Goal: Communication & Community: Participate in discussion

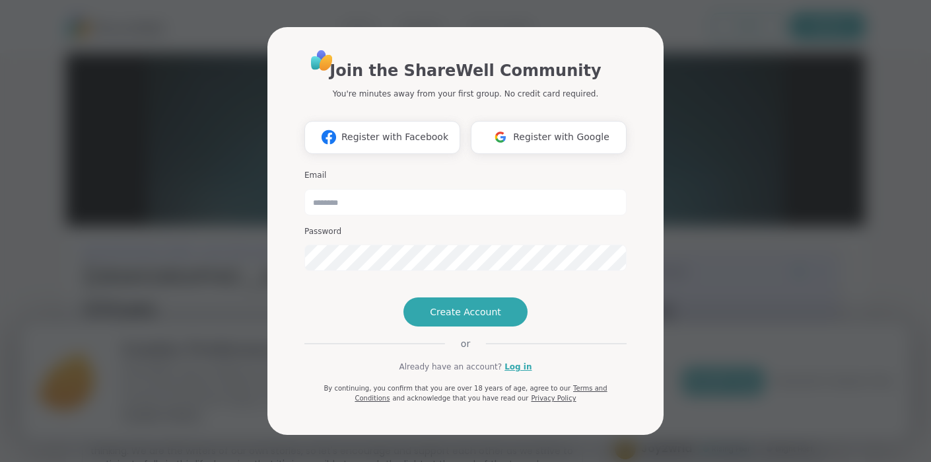
click at [176, 297] on div "Join the ShareWell Community You're minutes away from your first group. No cred…" at bounding box center [466, 231] width 916 height 462
click at [515, 373] on link "Log in" at bounding box center [518, 367] width 27 height 12
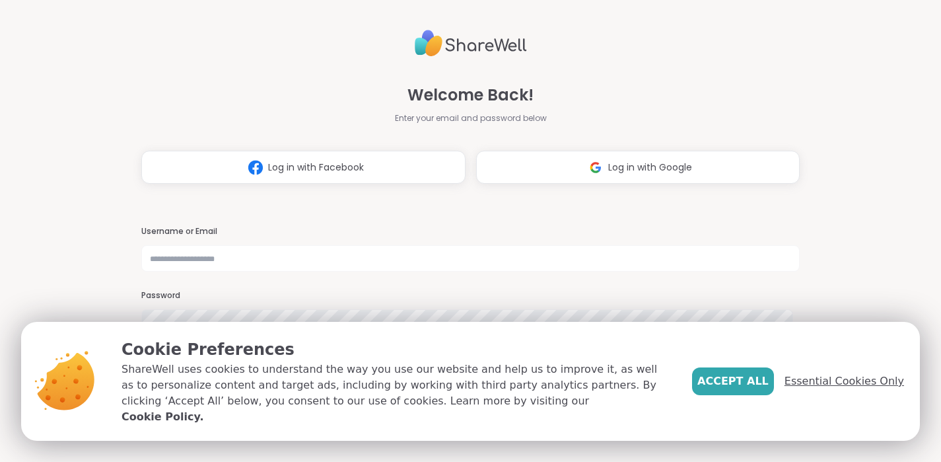
click at [824, 389] on span "Essential Cookies Only" at bounding box center [845, 381] width 120 height 16
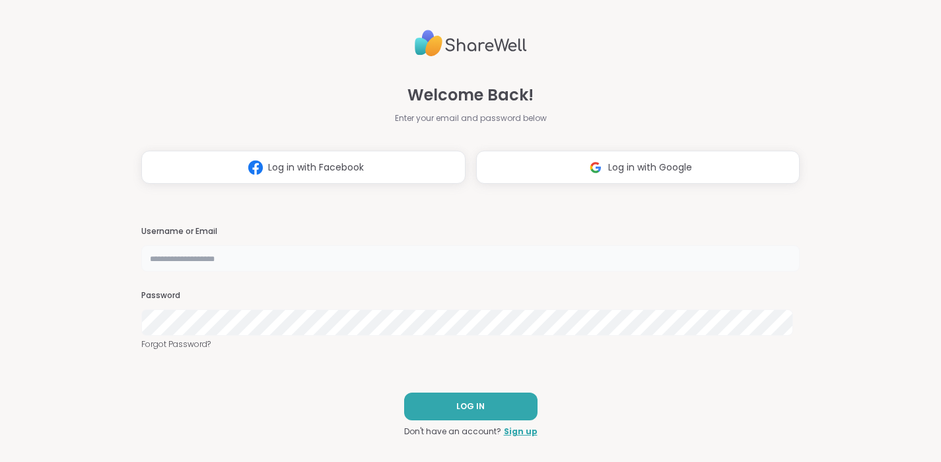
click at [304, 256] on input "text" at bounding box center [470, 258] width 659 height 26
type input "**********"
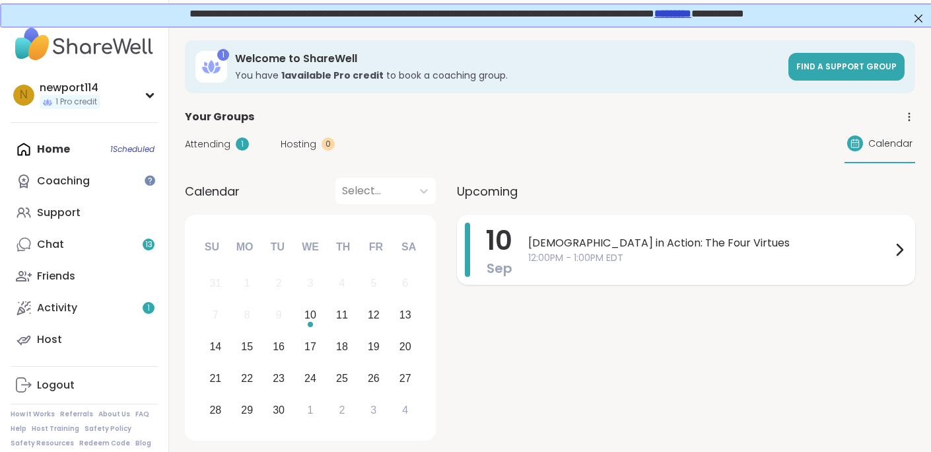
click at [589, 246] on span "[DEMOGRAPHIC_DATA] in Action: The Four Virtues" at bounding box center [709, 243] width 363 height 16
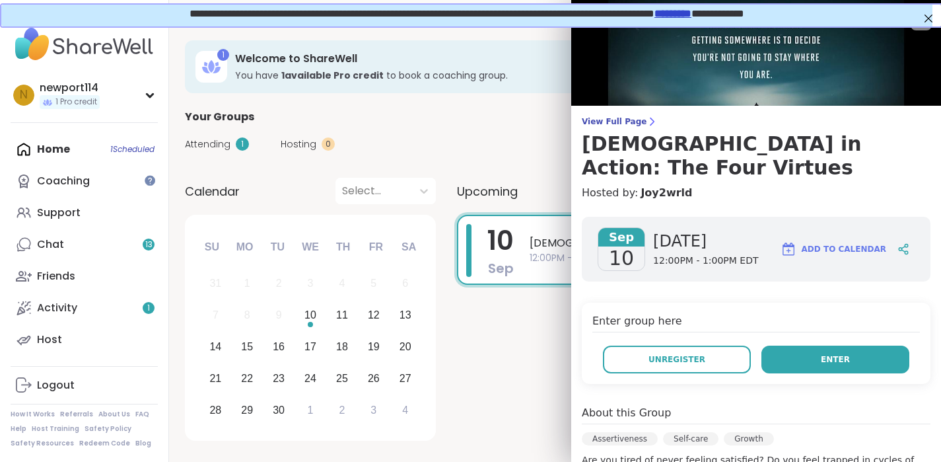
click at [821, 353] on span "Enter" at bounding box center [835, 359] width 29 height 12
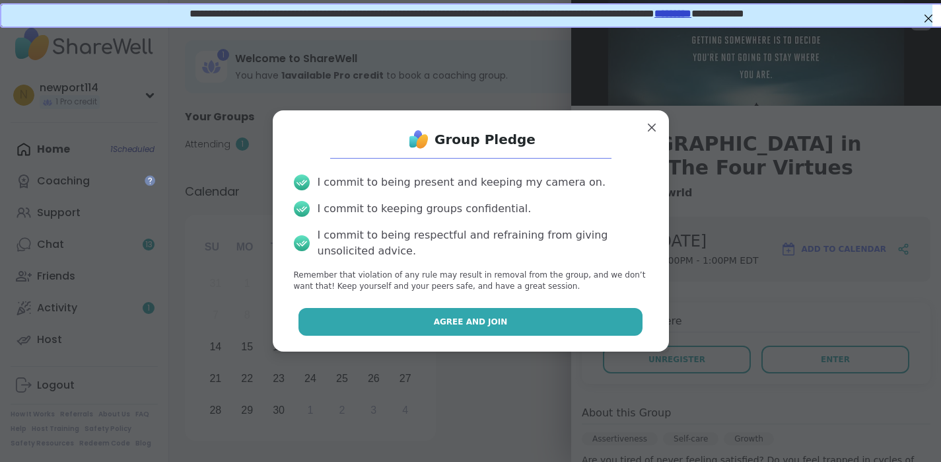
click at [470, 322] on span "Agree and Join" at bounding box center [471, 322] width 74 height 12
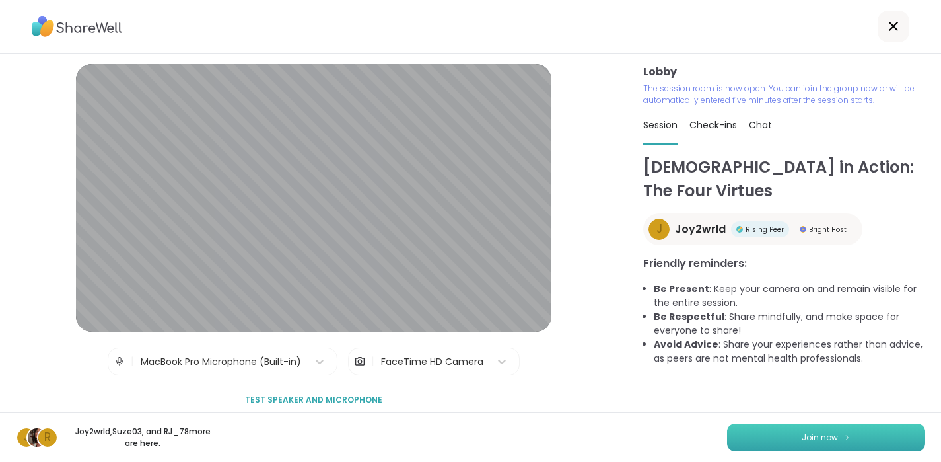
click at [819, 442] on span "Join now" at bounding box center [820, 437] width 36 height 12
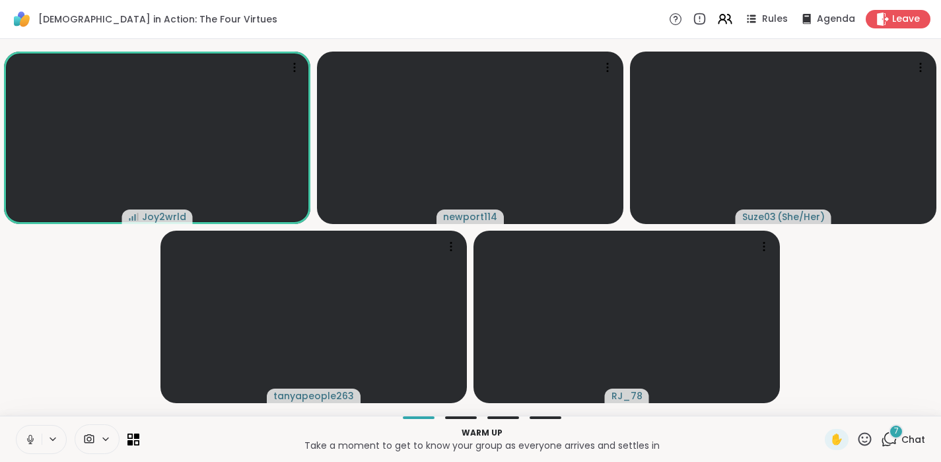
click at [32, 440] on icon at bounding box center [30, 439] width 7 height 4
click at [902, 437] on span "Chat" at bounding box center [914, 439] width 24 height 13
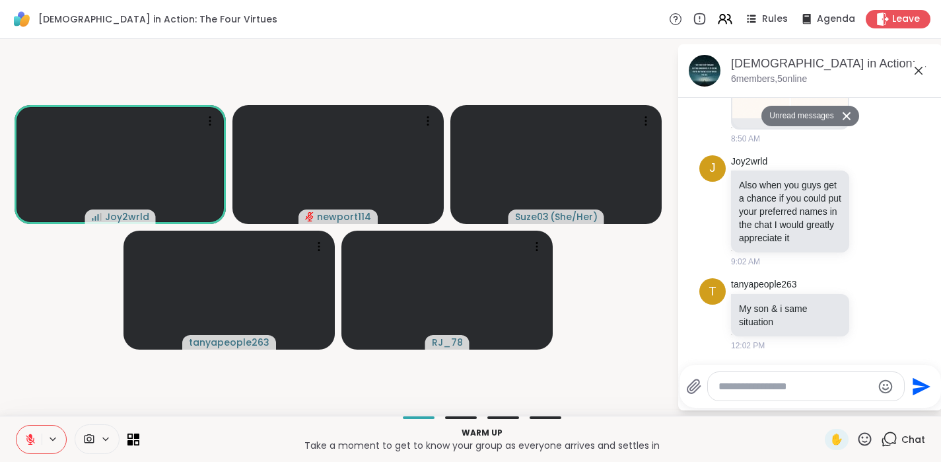
scroll to position [2219, 0]
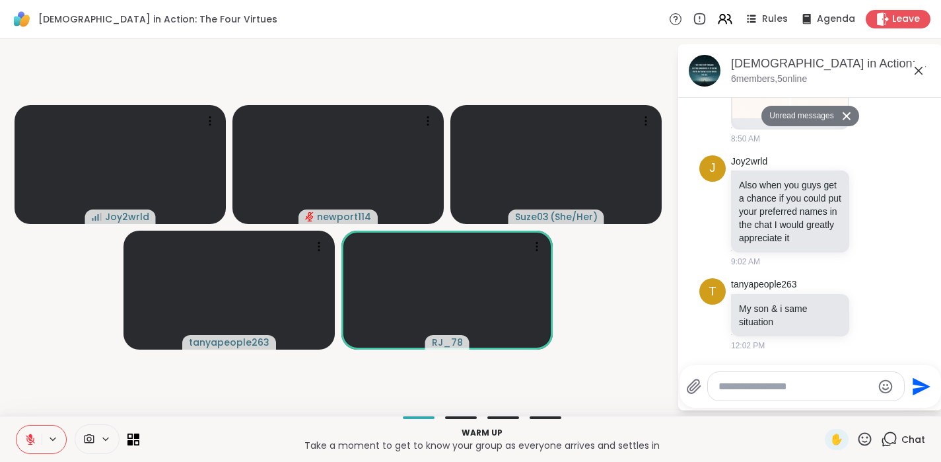
click at [790, 386] on textarea "Type your message" at bounding box center [796, 386] width 154 height 13
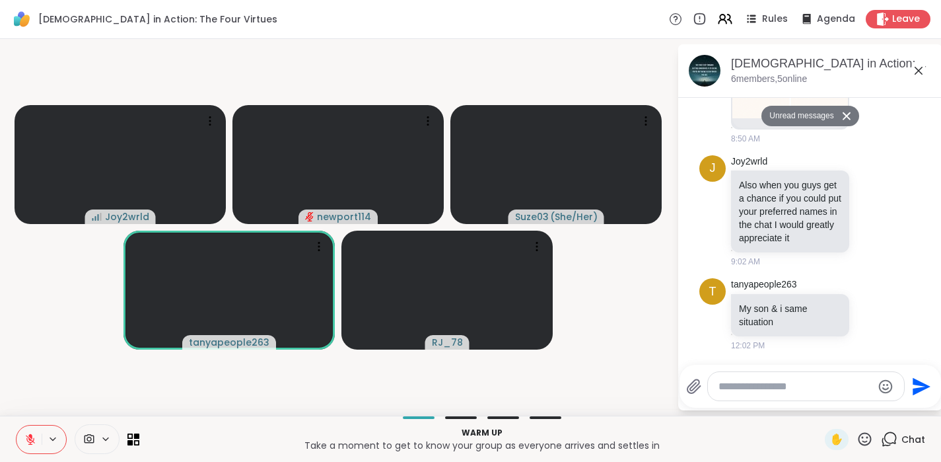
click at [777, 116] on button "Unread messages" at bounding box center [800, 116] width 76 height 21
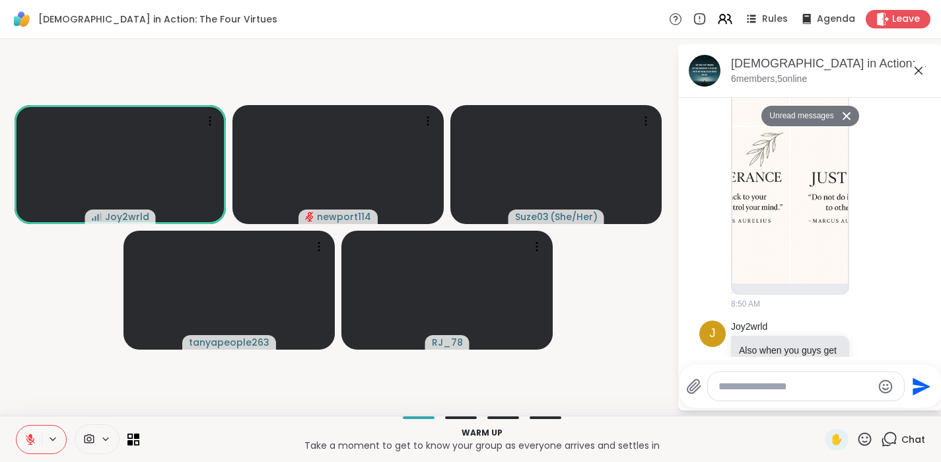
scroll to position [1996, 0]
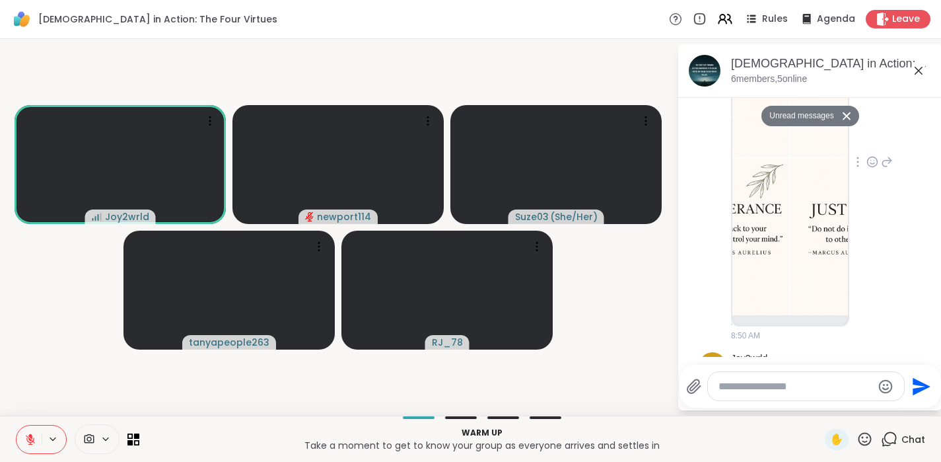
click at [793, 263] on img at bounding box center [791, 158] width 116 height 314
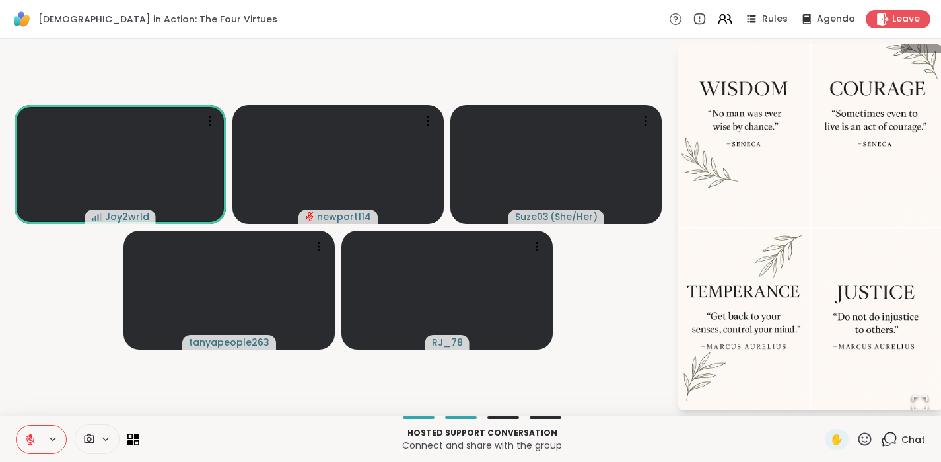
click at [931, 343] on html "Stoicism in Action: The Four Virtues Rules Agenda Leave Joy2wrld newport114 Suz…" at bounding box center [470, 231] width 941 height 462
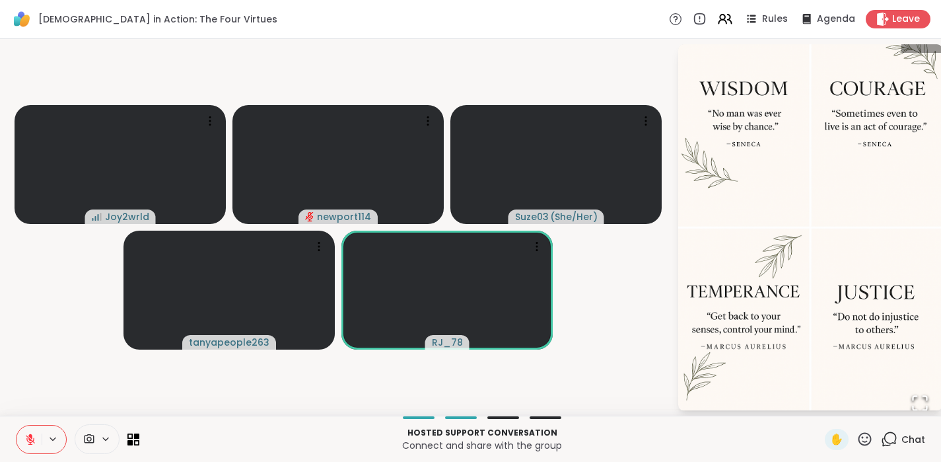
click at [931, 95] on html "Stoicism in Action: The Four Virtues Rules Agenda Leave Joy2wrld newport114 Suz…" at bounding box center [470, 231] width 941 height 462
drag, startPoint x: 934, startPoint y: 94, endPoint x: 934, endPoint y: 61, distance: 32.4
click at [931, 61] on html "Stoicism in Action: The Four Virtues Rules Agenda Leave Joy2wrld newport114 Suz…" at bounding box center [470, 231] width 941 height 462
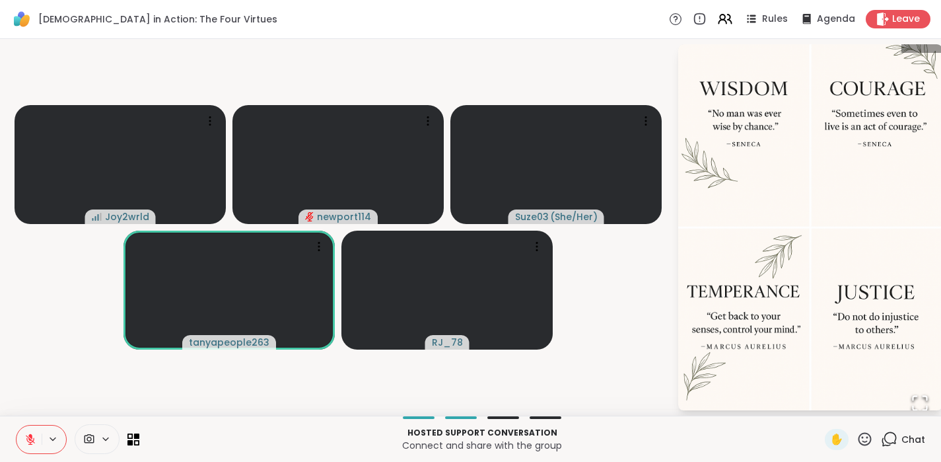
click at [622, 75] on video-player-container "Joy2wrld newport114 Suze03 ( She/Her ) tanyapeople263 RJ_78" at bounding box center [338, 227] width 661 height 366
click at [748, 297] on img "Go to Slide 1" at bounding box center [810, 227] width 264 height 396
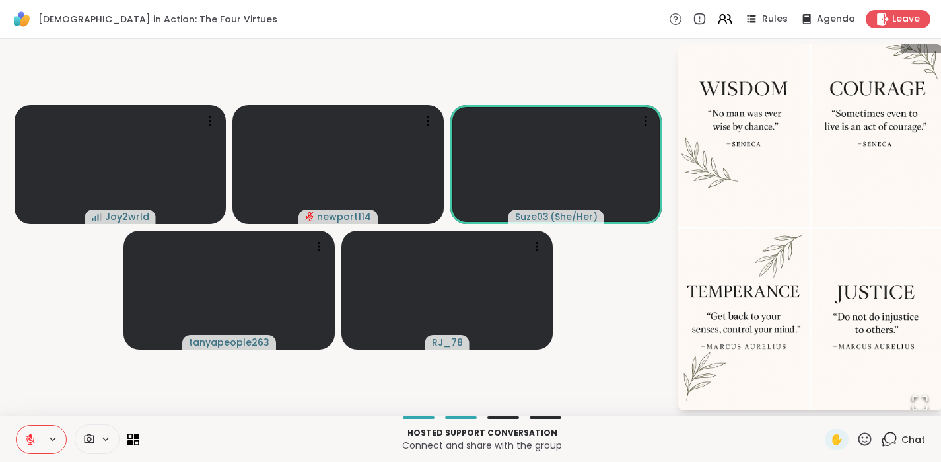
click at [883, 445] on icon at bounding box center [889, 439] width 17 height 17
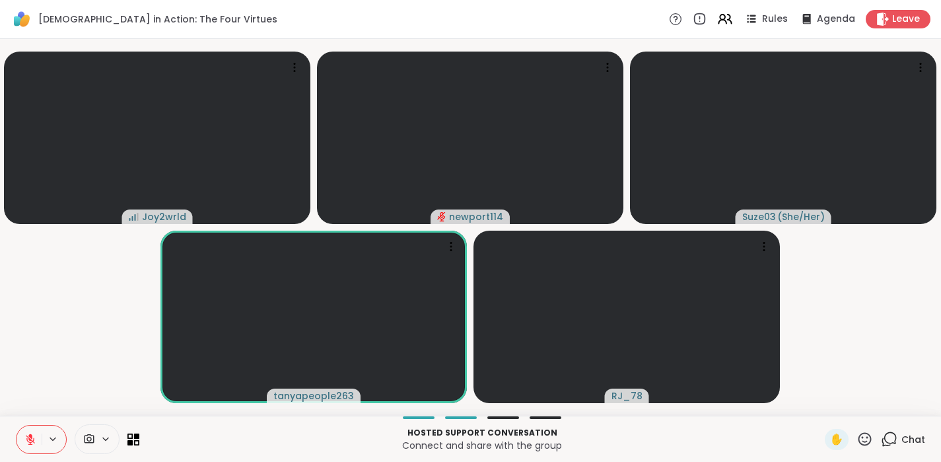
click at [883, 439] on icon at bounding box center [889, 439] width 17 height 17
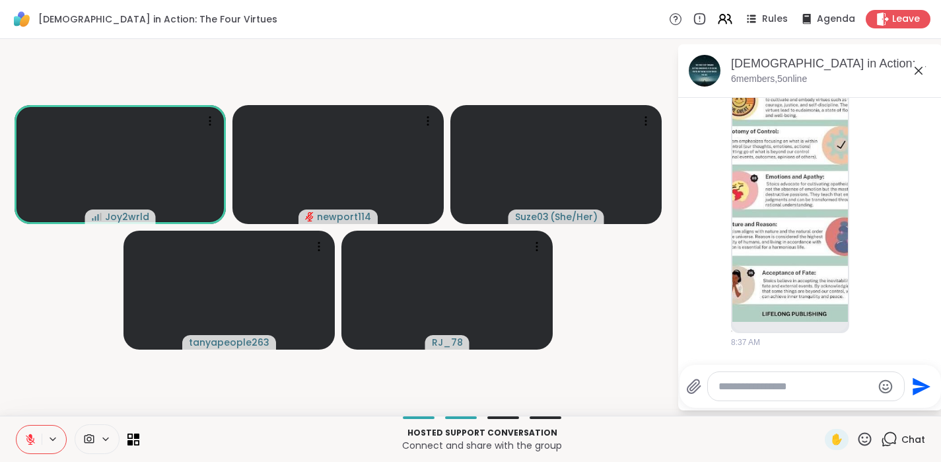
scroll to position [1174, 0]
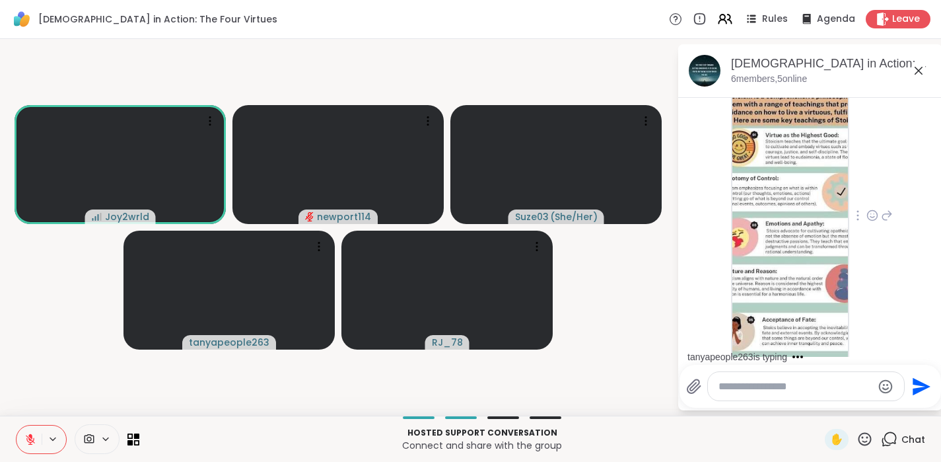
click at [774, 239] on img at bounding box center [791, 211] width 116 height 314
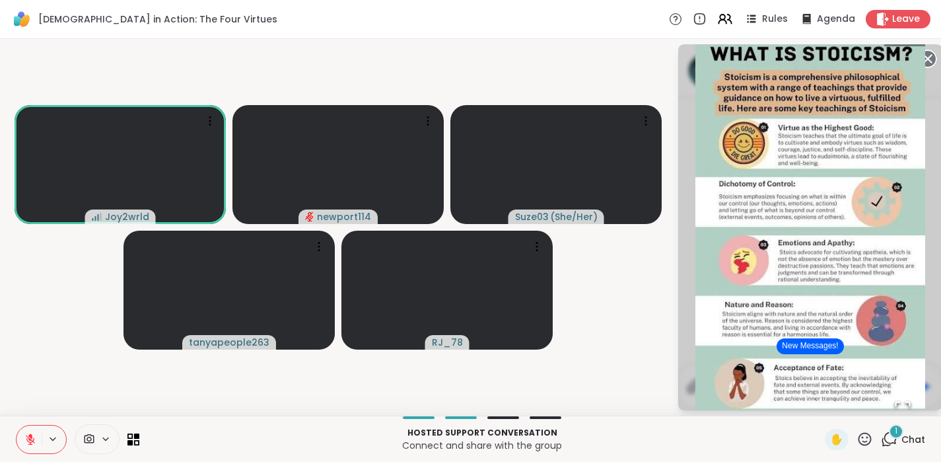
drag, startPoint x: 928, startPoint y: 229, endPoint x: 931, endPoint y: 397, distance: 167.8
click at [931, 398] on div "1 / 1" at bounding box center [810, 227] width 264 height 366
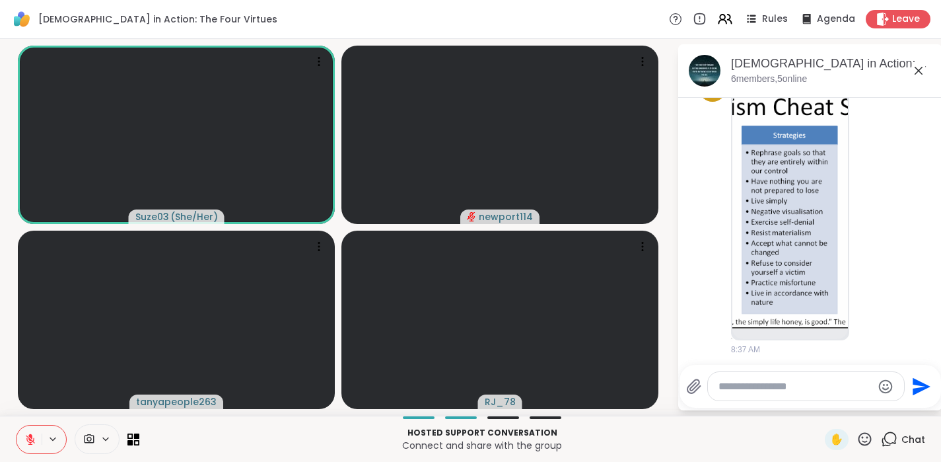
scroll to position [449, 0]
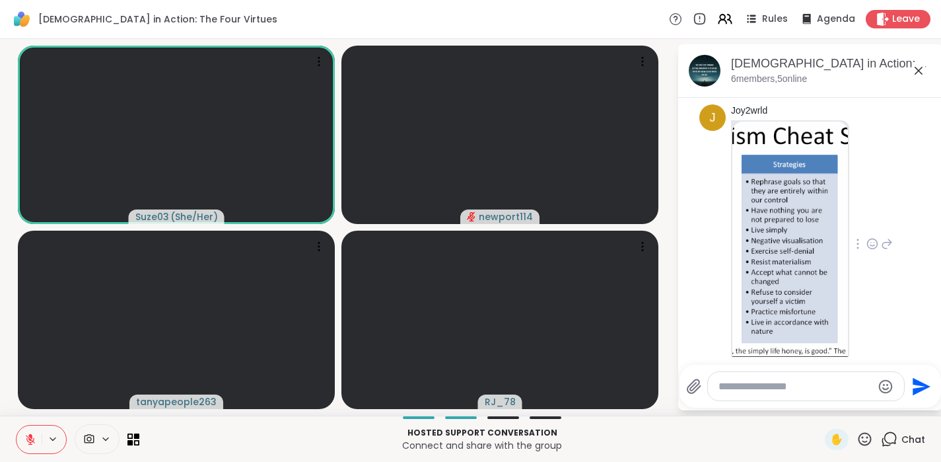
click at [768, 270] on img at bounding box center [791, 240] width 116 height 236
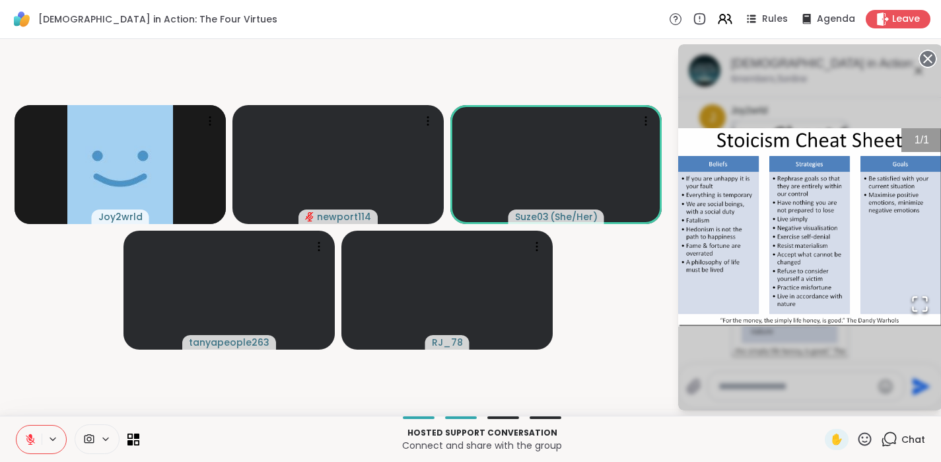
click at [771, 246] on img "Go to Slide 1" at bounding box center [810, 227] width 264 height 199
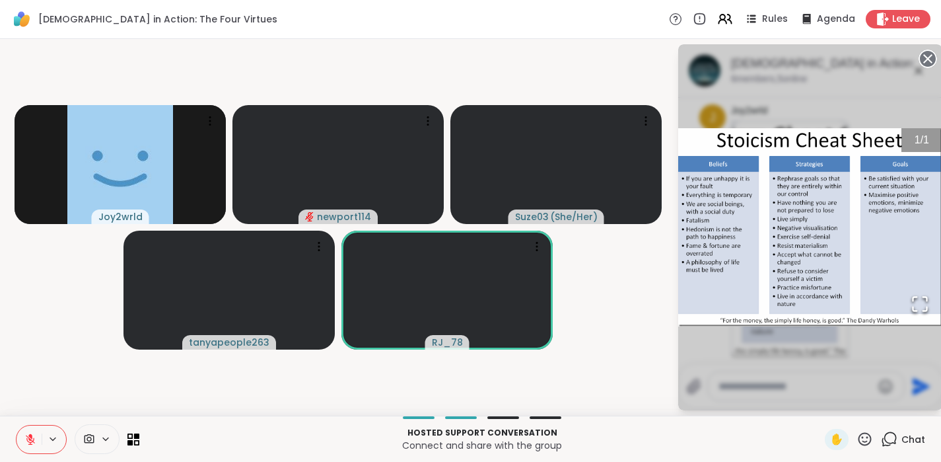
click at [791, 244] on img "Go to Slide 1" at bounding box center [810, 227] width 264 height 199
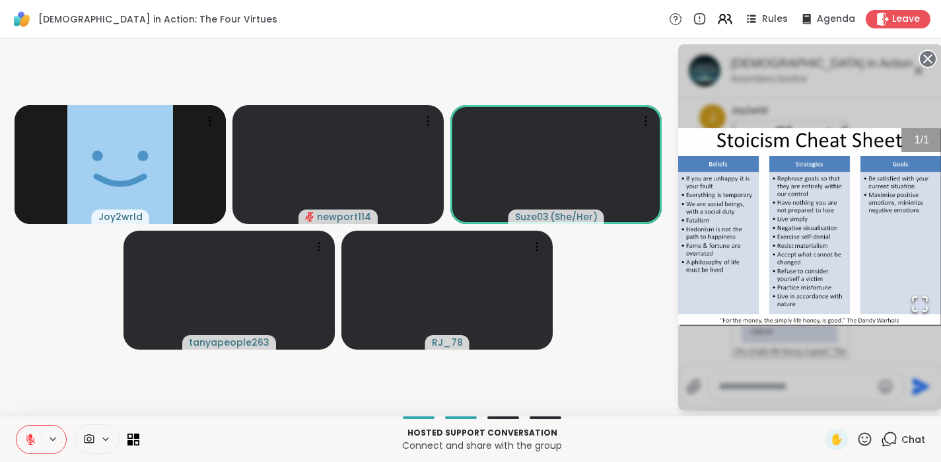
click at [828, 266] on img "Go to Slide 1" at bounding box center [810, 227] width 264 height 199
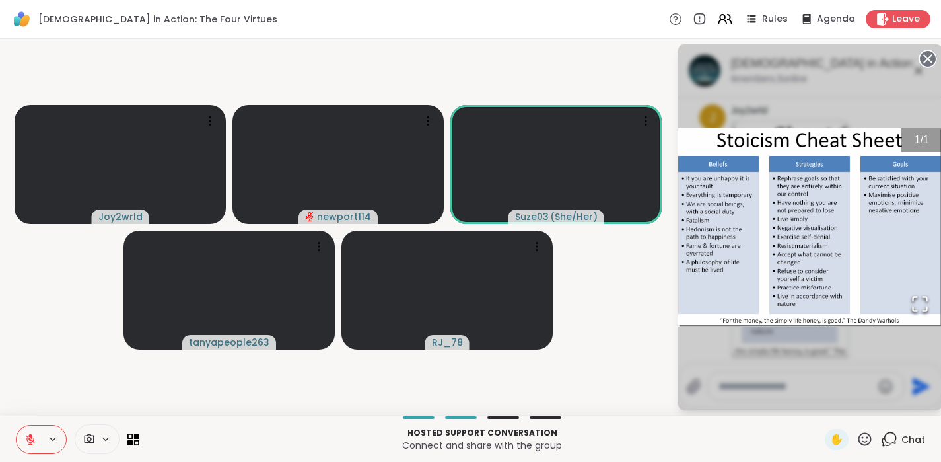
click at [927, 59] on icon at bounding box center [928, 59] width 18 height 18
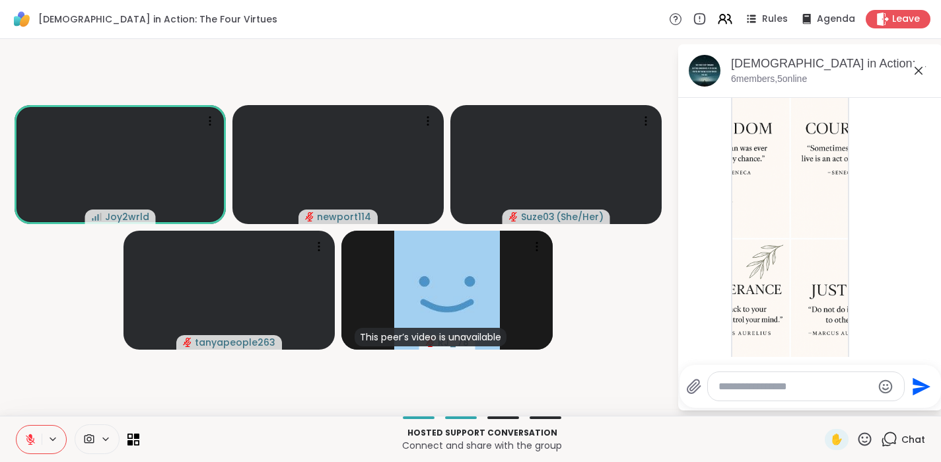
scroll to position [1881, 0]
click at [799, 237] on img at bounding box center [791, 242] width 116 height 314
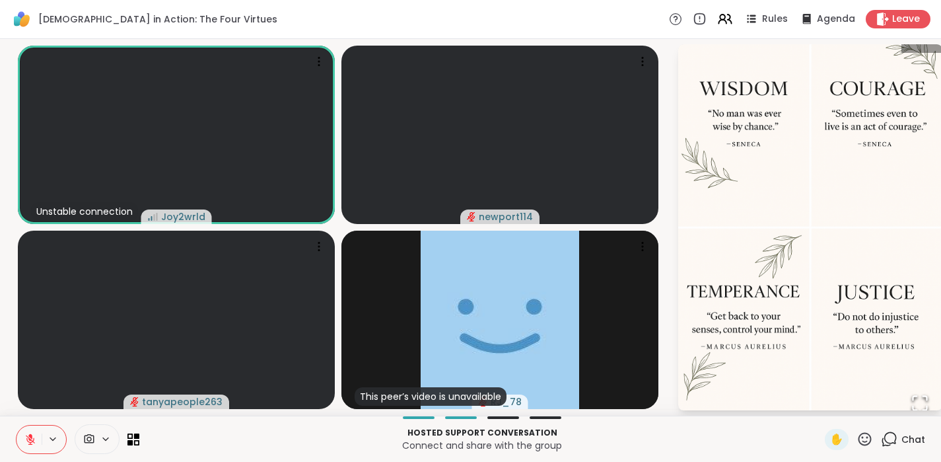
click at [886, 447] on div "Chat" at bounding box center [903, 439] width 44 height 21
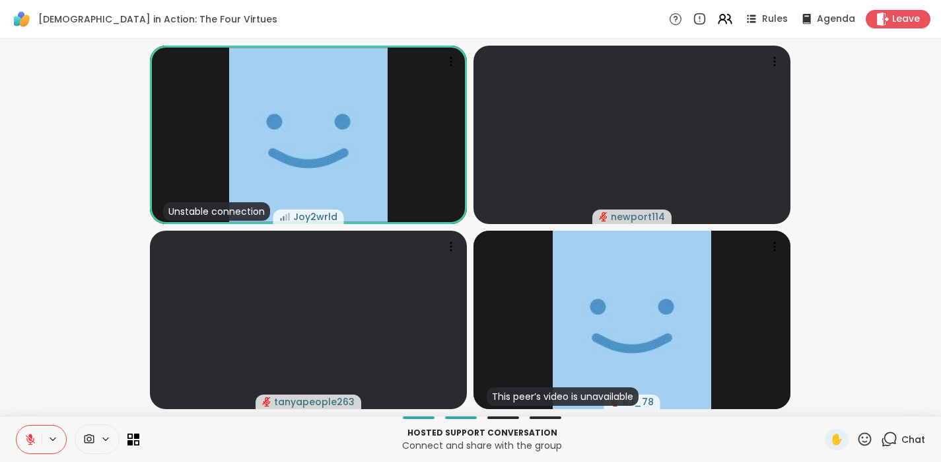
click at [885, 441] on icon at bounding box center [889, 439] width 17 height 17
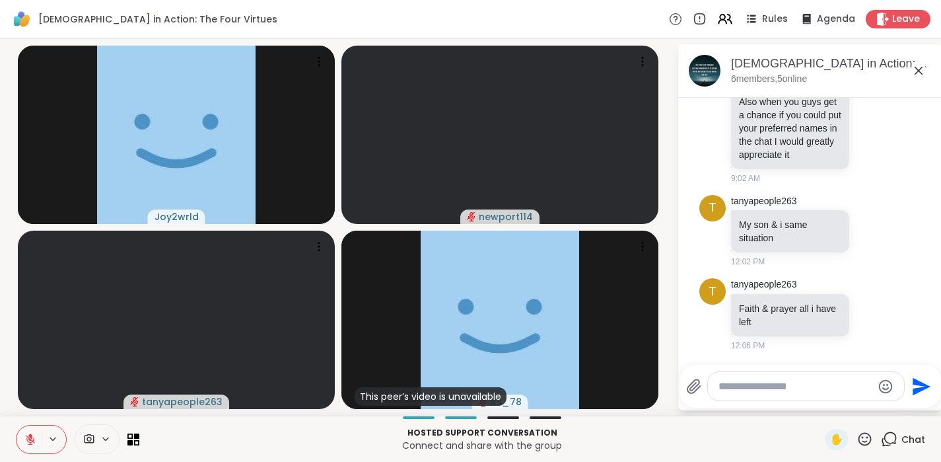
scroll to position [2272, 0]
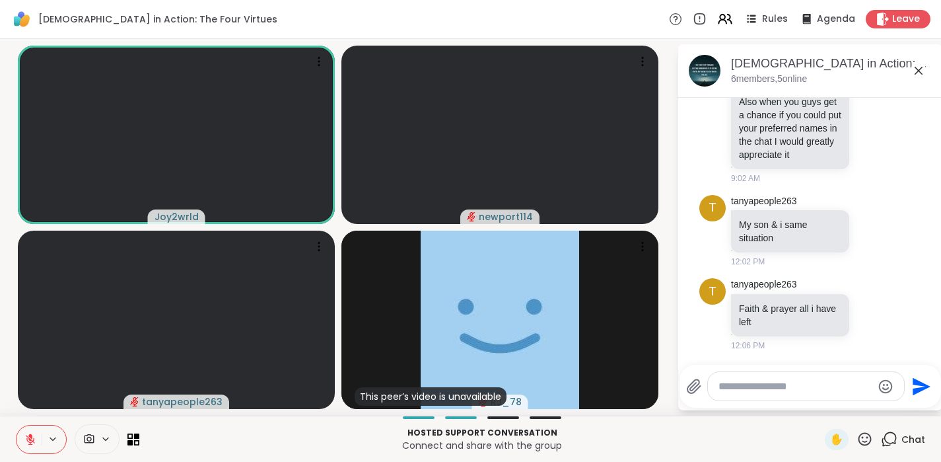
click at [811, 391] on textarea "Type your message" at bounding box center [796, 386] width 154 height 13
type textarea "*"
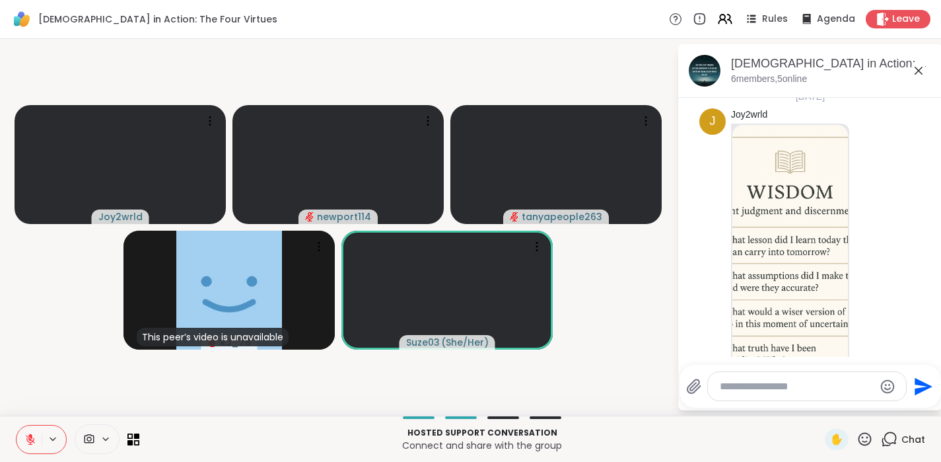
scroll to position [0, 0]
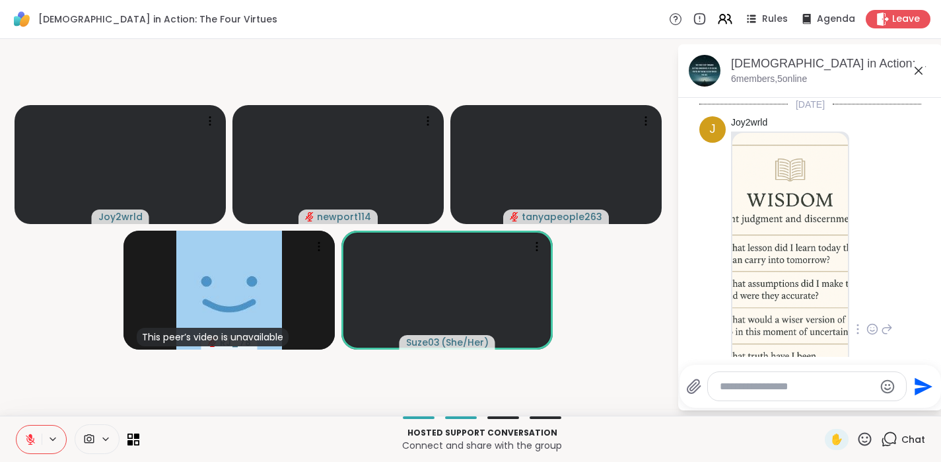
click at [795, 260] on img at bounding box center [791, 290] width 116 height 314
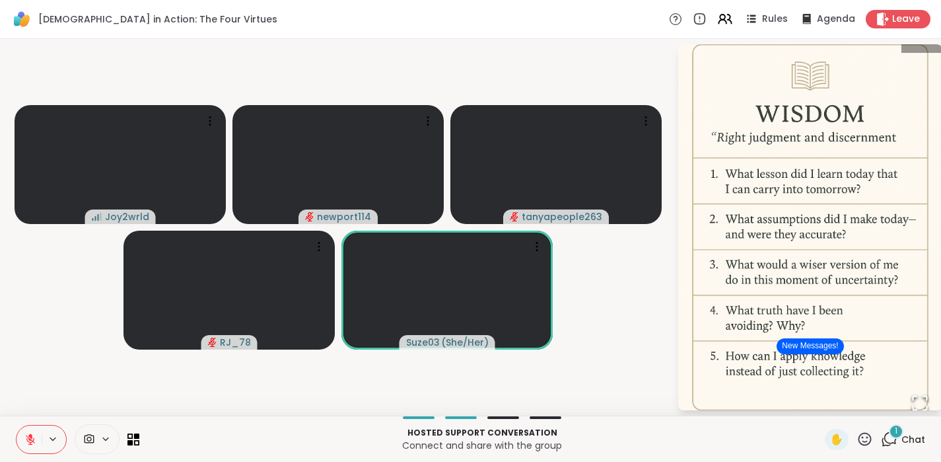
click at [798, 346] on button "New Messages!" at bounding box center [810, 346] width 67 height 16
click at [887, 437] on icon at bounding box center [889, 439] width 17 height 17
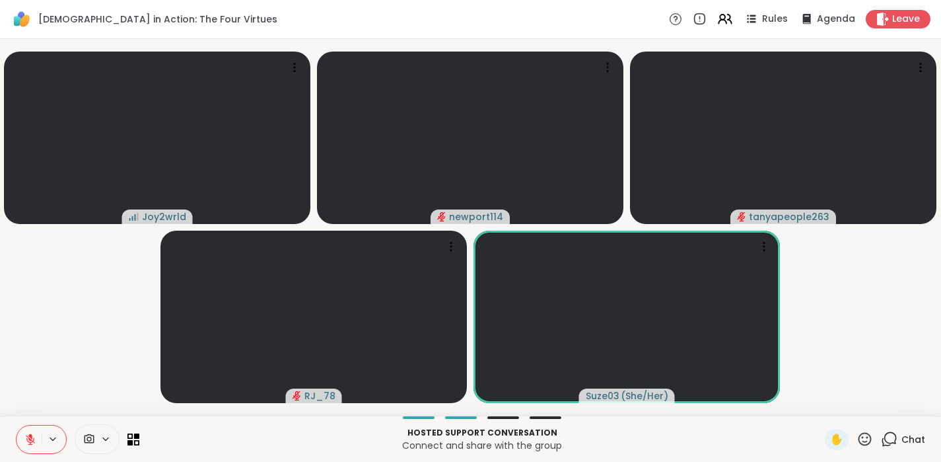
click at [887, 437] on icon at bounding box center [889, 439] width 17 height 17
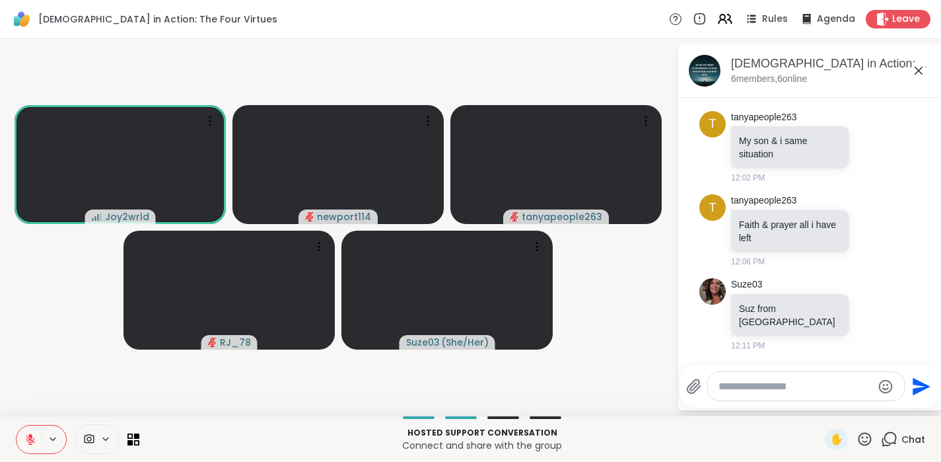
scroll to position [2355, 0]
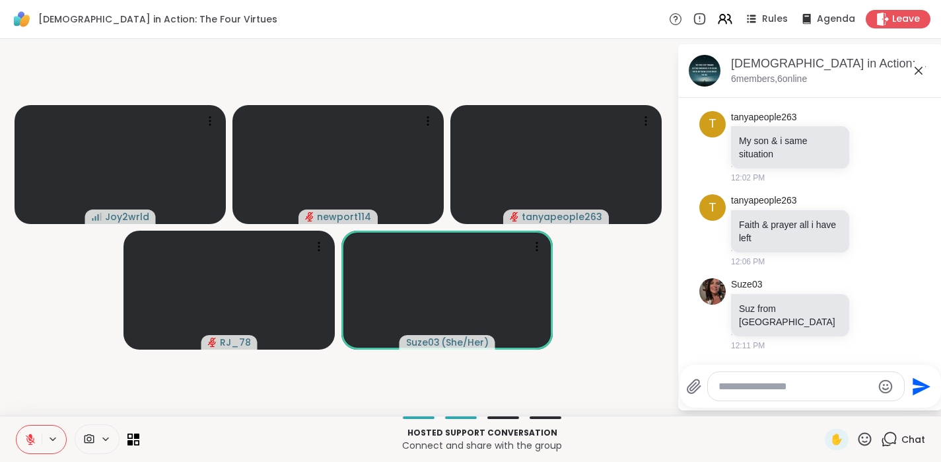
click at [737, 384] on textarea "Type your message" at bounding box center [796, 386] width 154 height 13
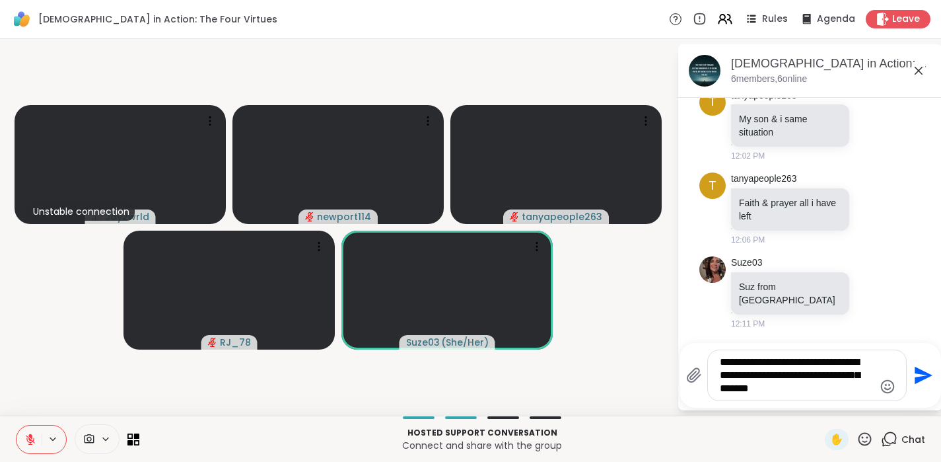
type textarea "**********"
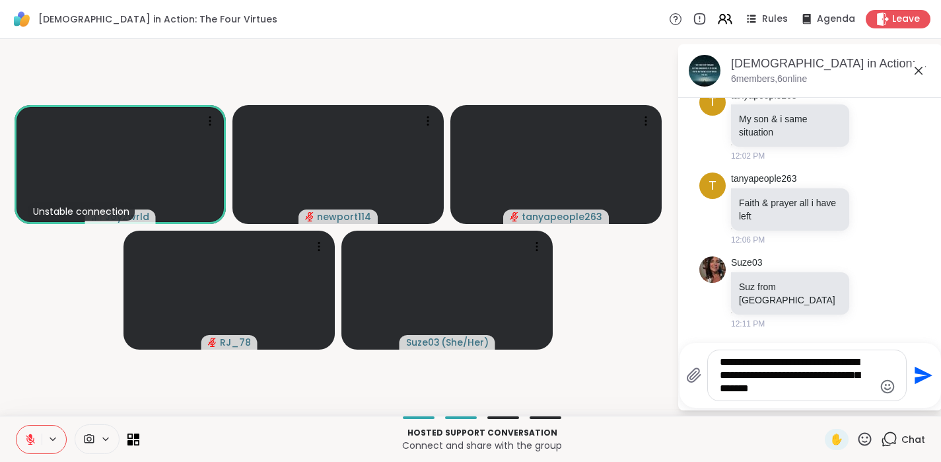
click at [30, 435] on icon at bounding box center [30, 435] width 4 height 5
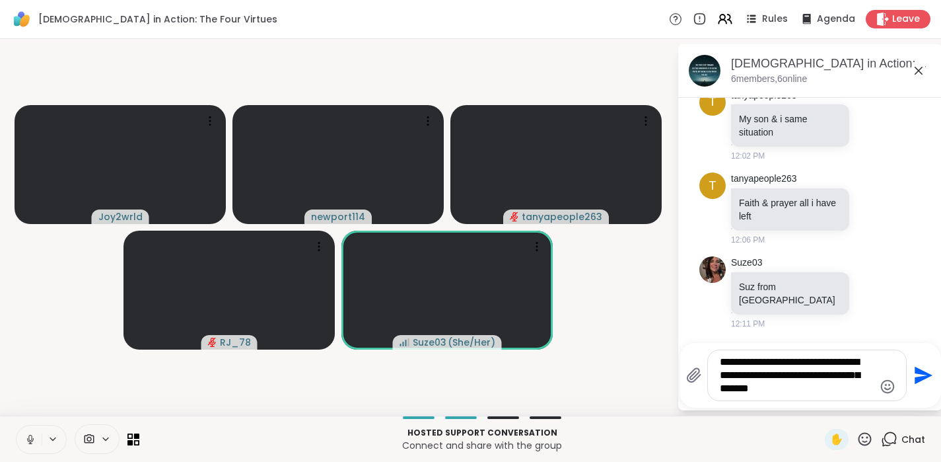
drag, startPoint x: 721, startPoint y: 362, endPoint x: 814, endPoint y: 386, distance: 96.3
click at [814, 386] on textarea "**********" at bounding box center [797, 375] width 154 height 40
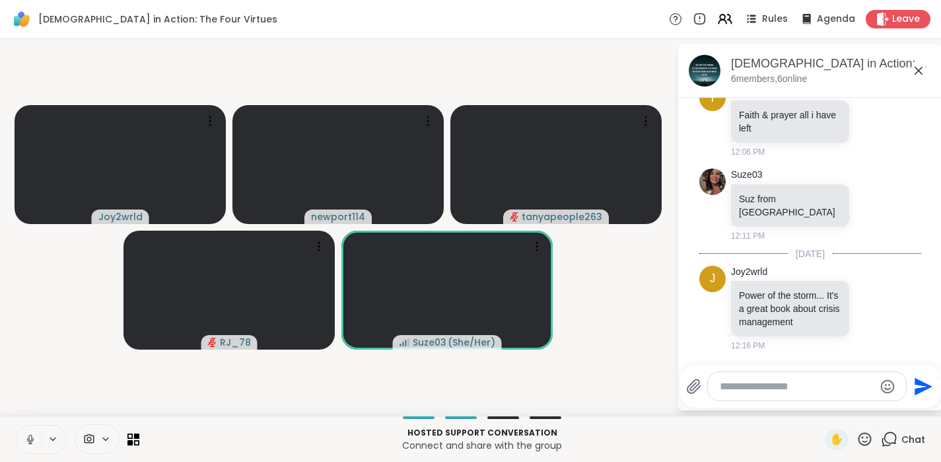
scroll to position [2478, 0]
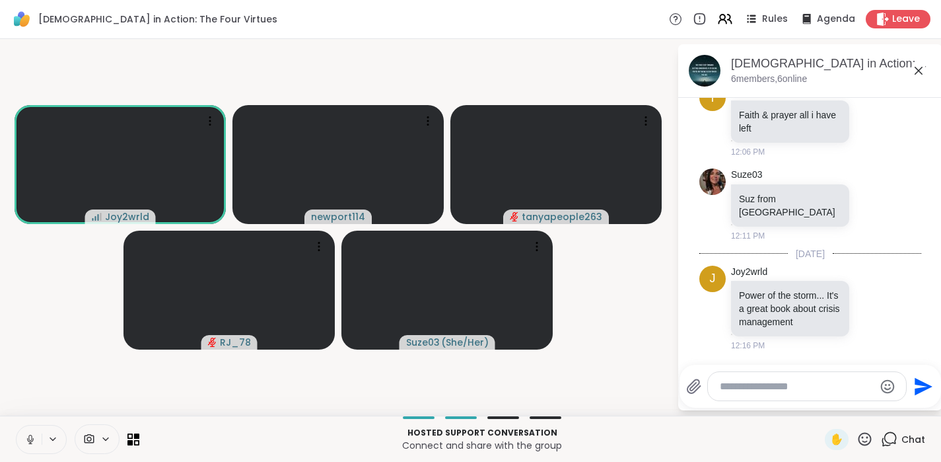
click at [32, 439] on icon at bounding box center [30, 439] width 12 height 12
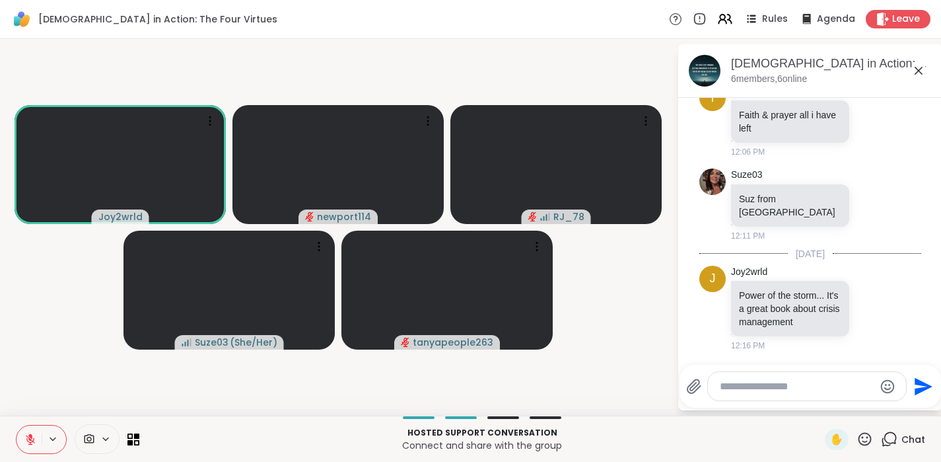
click at [817, 387] on textarea "Type your message" at bounding box center [797, 386] width 154 height 13
type textarea "**********"
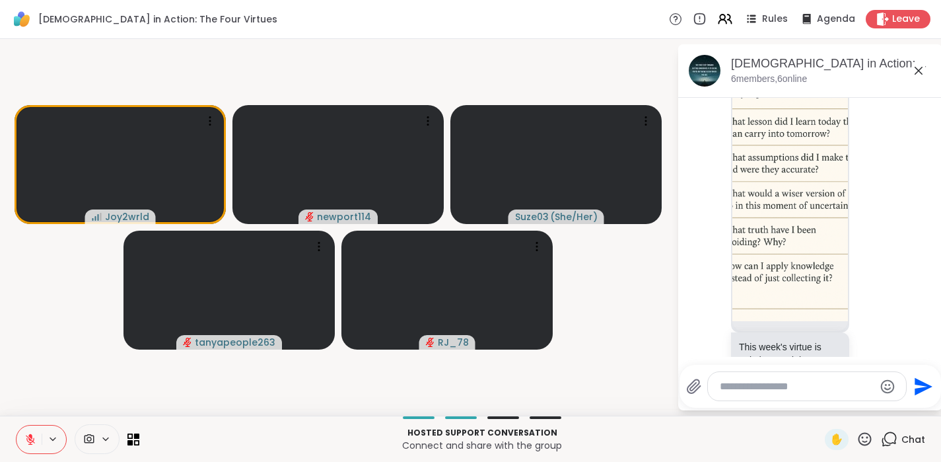
scroll to position [65, 0]
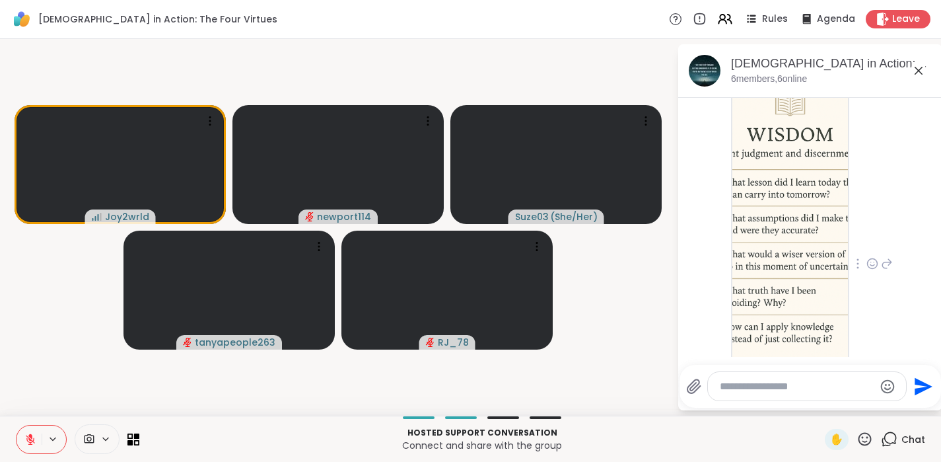
click at [775, 239] on img at bounding box center [791, 224] width 116 height 314
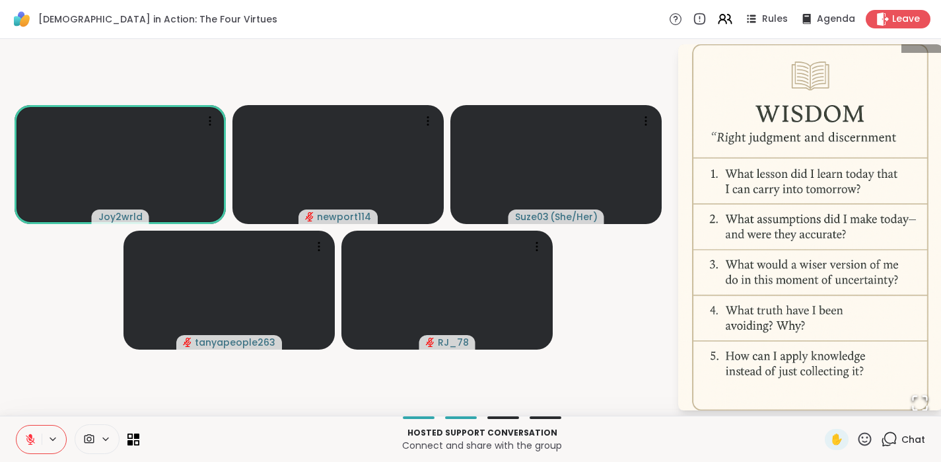
click at [28, 439] on icon at bounding box center [30, 439] width 12 height 12
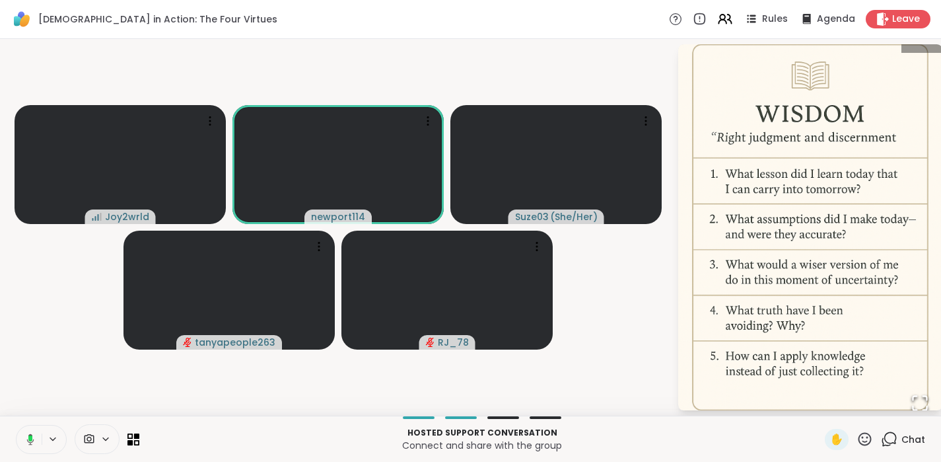
click at [898, 430] on div "Chat" at bounding box center [903, 439] width 44 height 21
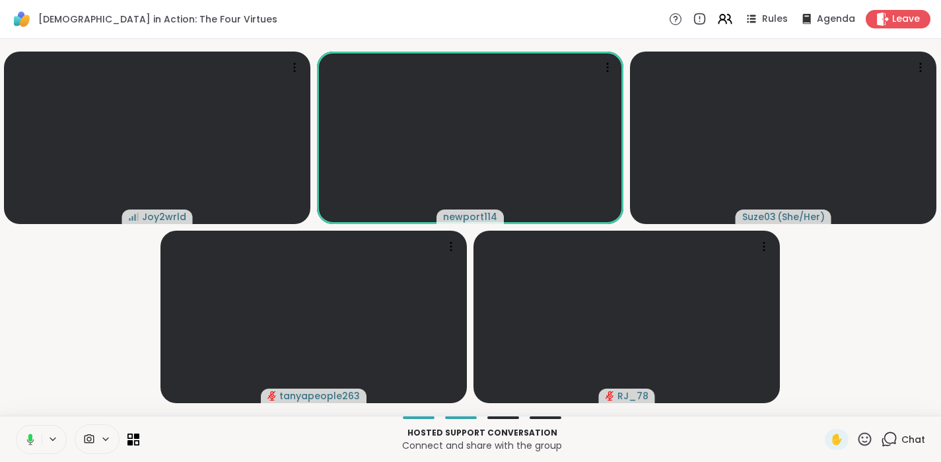
click at [902, 443] on span "Chat" at bounding box center [914, 439] width 24 height 13
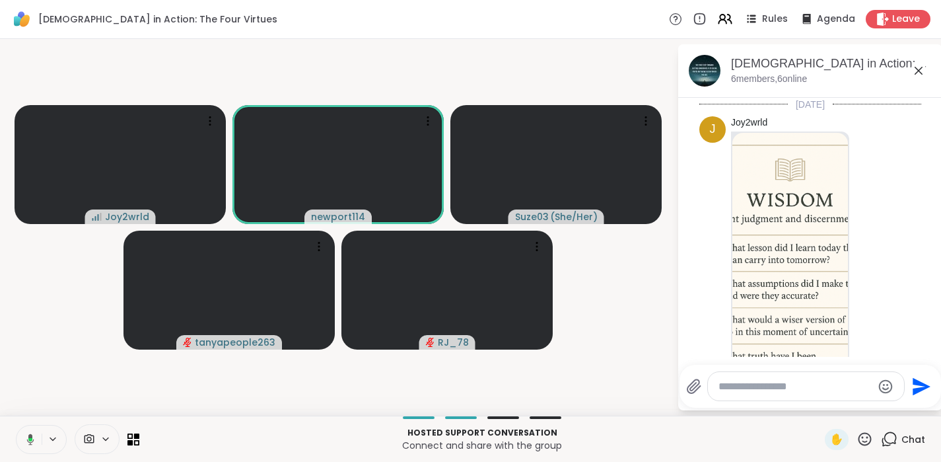
scroll to position [2690, 0]
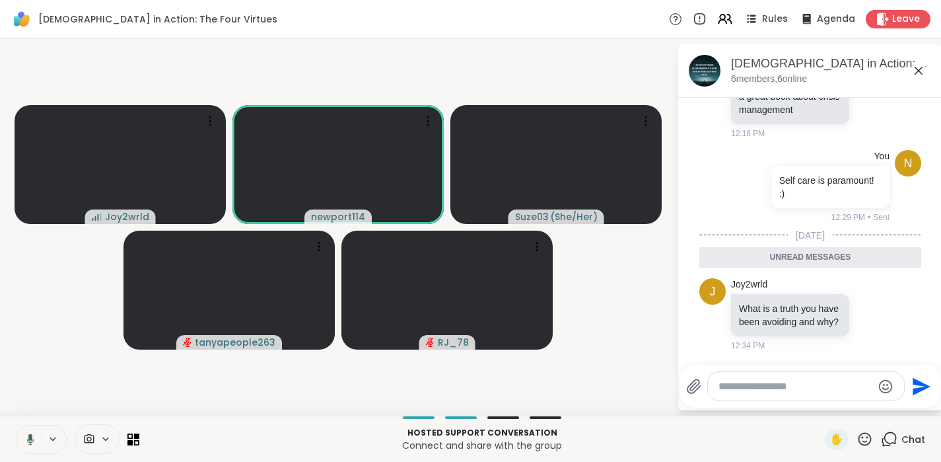
click at [794, 387] on textarea "Type your message" at bounding box center [796, 386] width 154 height 13
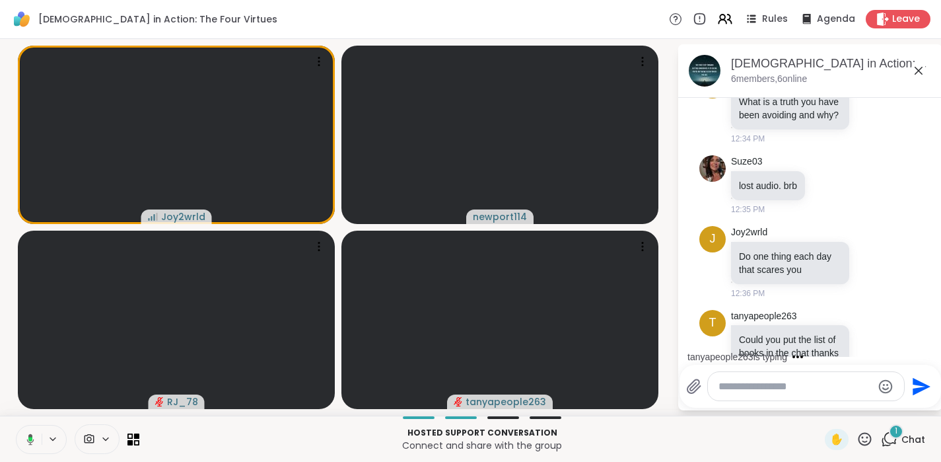
scroll to position [2910, 0]
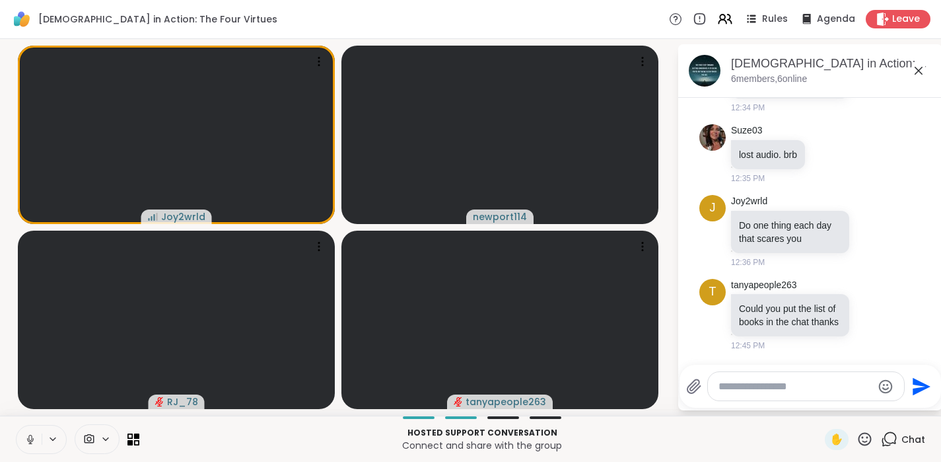
click at [795, 388] on textarea "Type your message" at bounding box center [796, 386] width 154 height 13
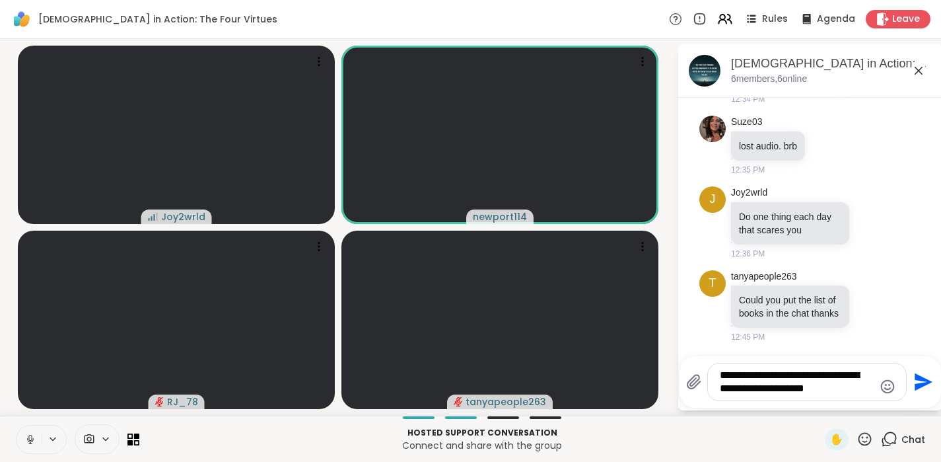
type textarea "**********"
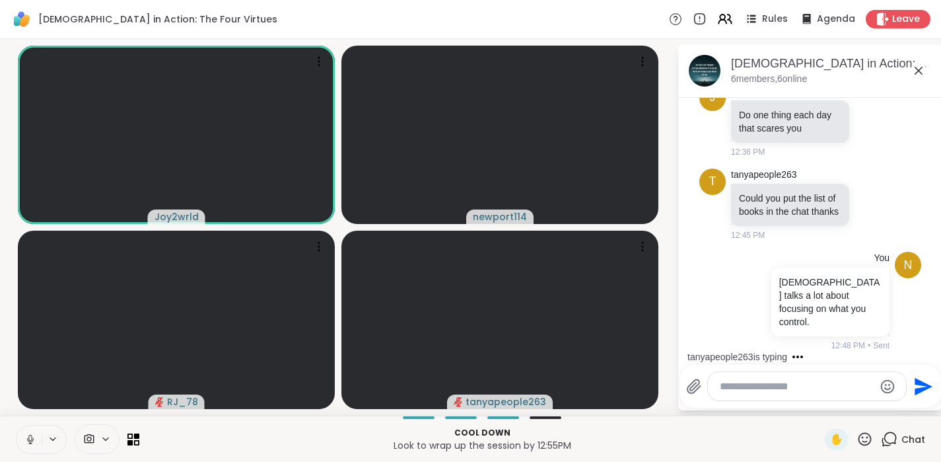
click at [29, 437] on icon at bounding box center [29, 438] width 3 height 6
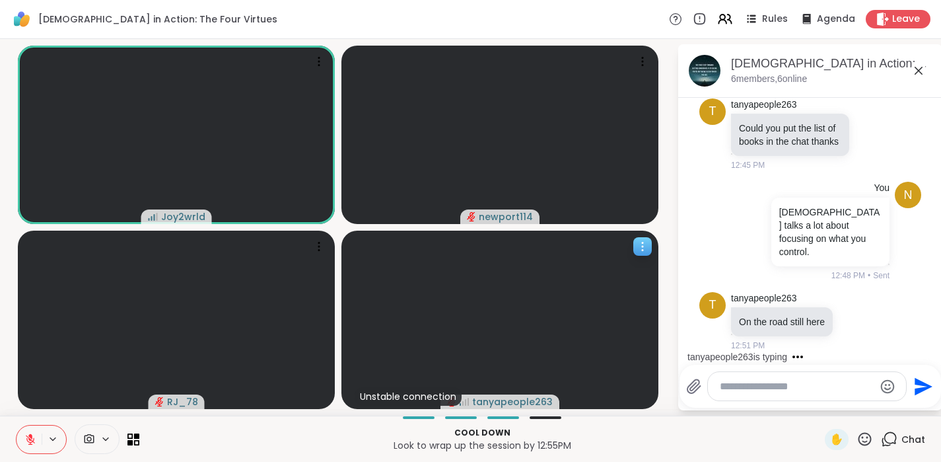
scroll to position [3148, 0]
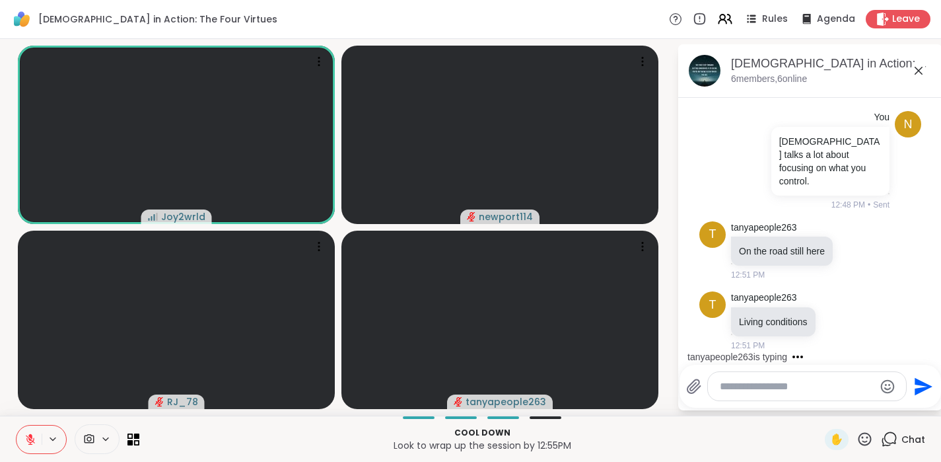
click at [743, 388] on textarea "Type your message" at bounding box center [797, 386] width 154 height 13
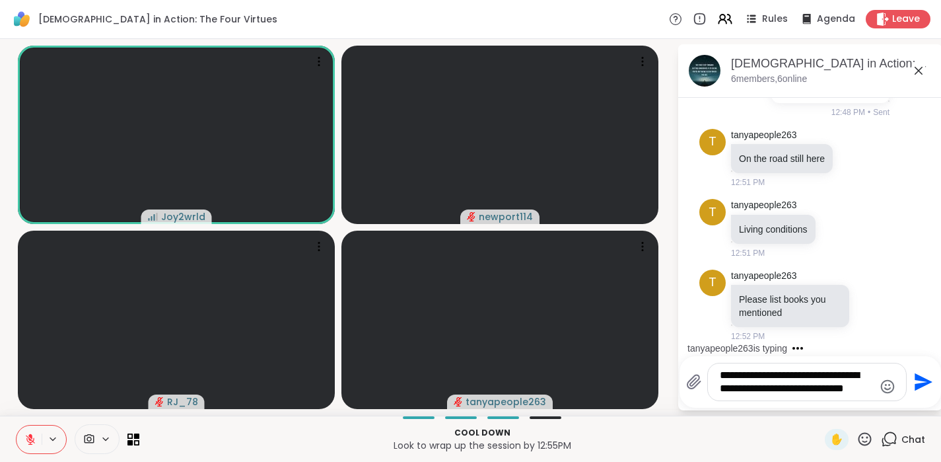
scroll to position [3310, 0]
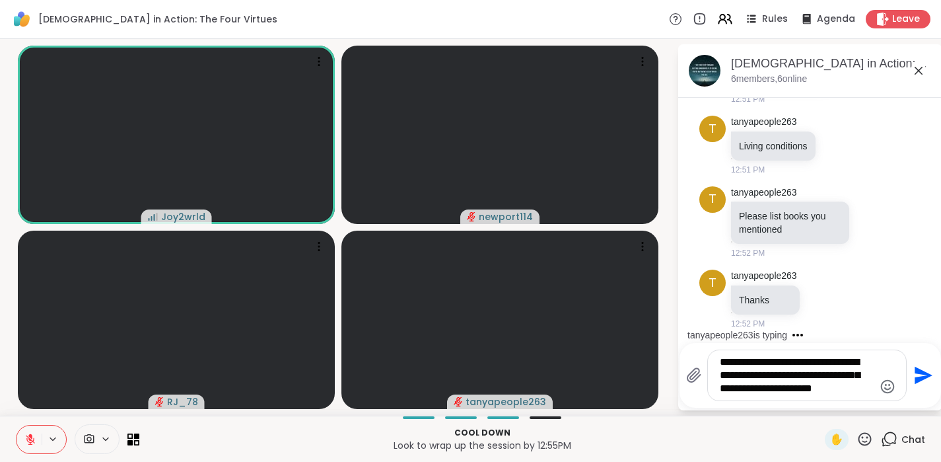
click at [848, 363] on textarea "**********" at bounding box center [797, 375] width 154 height 40
type textarea "**********"
click at [863, 398] on div "**********" at bounding box center [807, 375] width 198 height 50
click at [865, 393] on textarea "**********" at bounding box center [797, 375] width 154 height 40
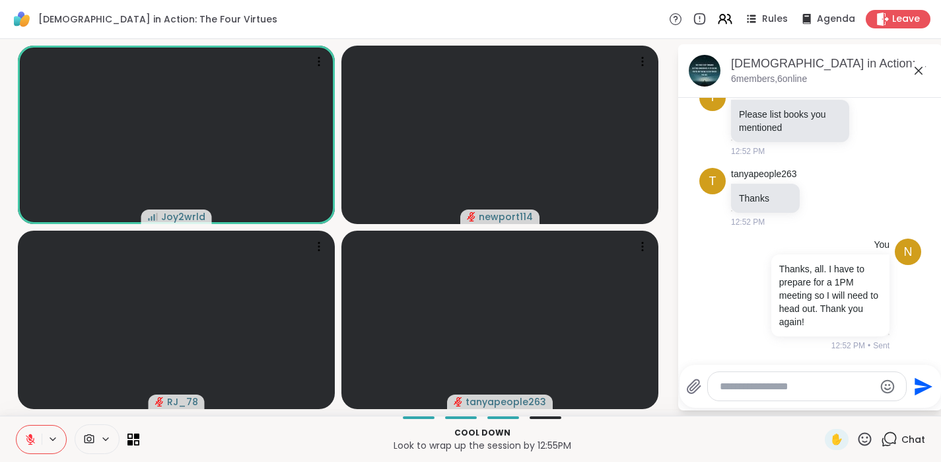
scroll to position [3508, 0]
